Goal: Check status: Check status

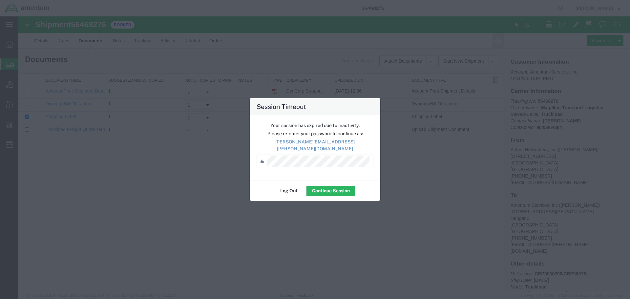
click at [294, 187] on button "Log Out" at bounding box center [288, 191] width 29 height 10
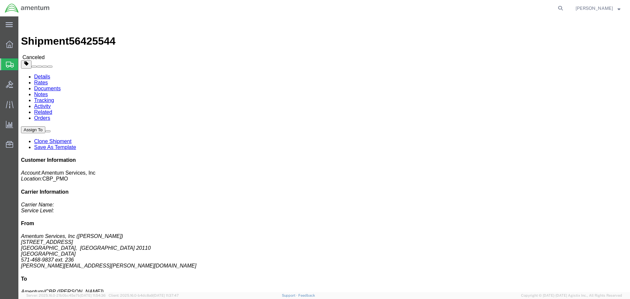
click at [565, 7] on icon at bounding box center [559, 8] width 9 height 9
paste input "56468276"
type input "56468276"
click at [565, 8] on icon at bounding box center [559, 8] width 9 height 9
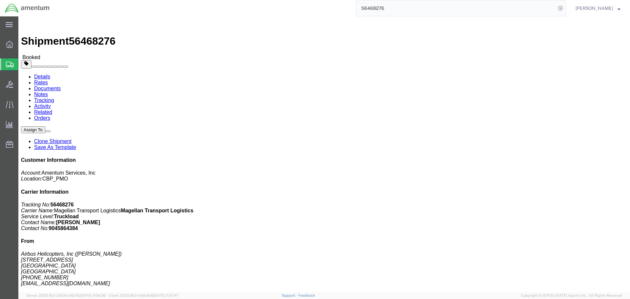
drag, startPoint x: 456, startPoint y: 43, endPoint x: 466, endPoint y: 48, distance: 10.9
click h2 "Shipment Detail"
